Goal: Transaction & Acquisition: Purchase product/service

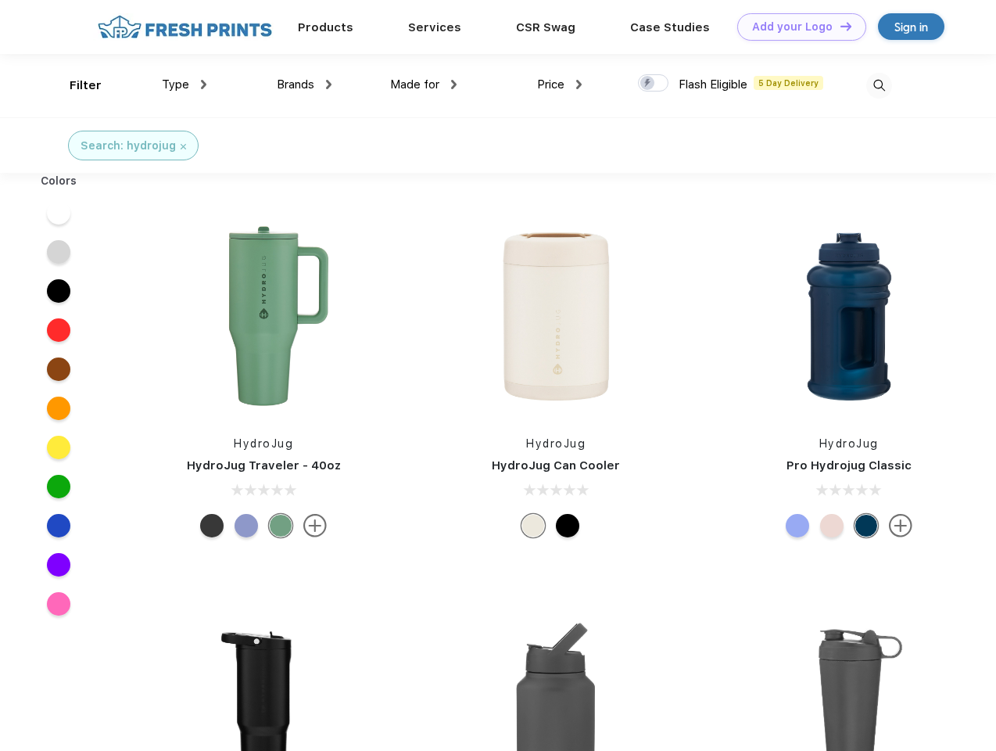
scroll to position [1, 0]
click at [796, 27] on link "Add your Logo Design Tool" at bounding box center [801, 26] width 129 height 27
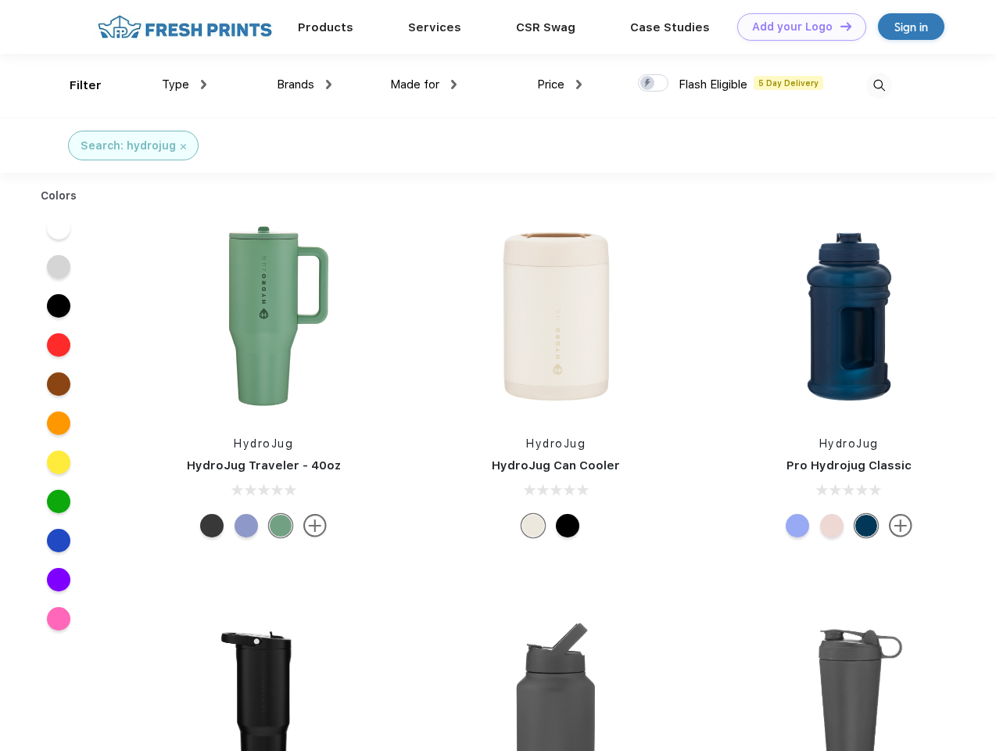
click at [0, 0] on div "Design Tool" at bounding box center [0, 0] width 0 height 0
click at [839, 26] on link "Add your Logo Design Tool" at bounding box center [801, 26] width 129 height 27
click at [75, 85] on div "Filter" at bounding box center [86, 86] width 32 height 18
click at [185, 84] on span "Type" at bounding box center [175, 84] width 27 height 14
click at [304, 84] on span "Brands" at bounding box center [296, 84] width 38 height 14
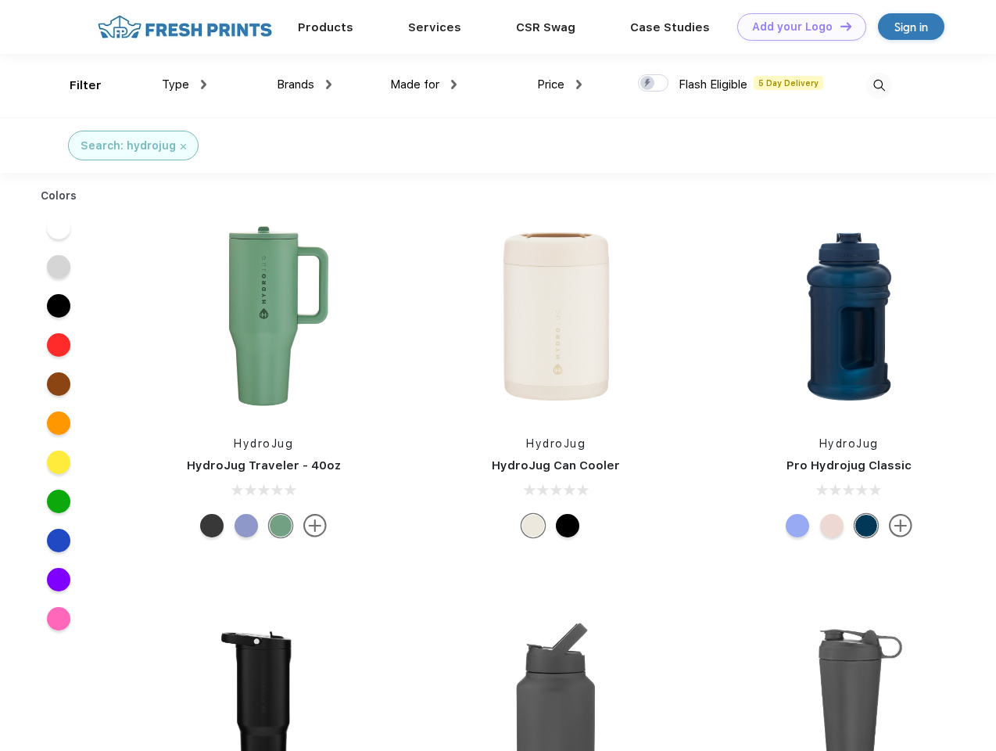
click at [424, 84] on span "Made for" at bounding box center [414, 84] width 49 height 14
click at [560, 84] on span "Price" at bounding box center [550, 84] width 27 height 14
click at [654, 84] on div at bounding box center [653, 82] width 30 height 17
click at [648, 84] on input "checkbox" at bounding box center [643, 78] width 10 height 10
click at [879, 85] on img at bounding box center [879, 86] width 26 height 26
